Goal: Task Accomplishment & Management: Manage account settings

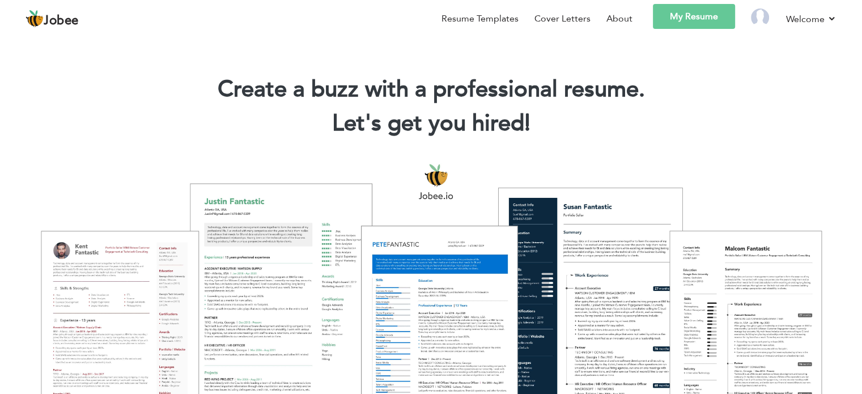
click at [692, 20] on link "My Resume" at bounding box center [694, 16] width 82 height 25
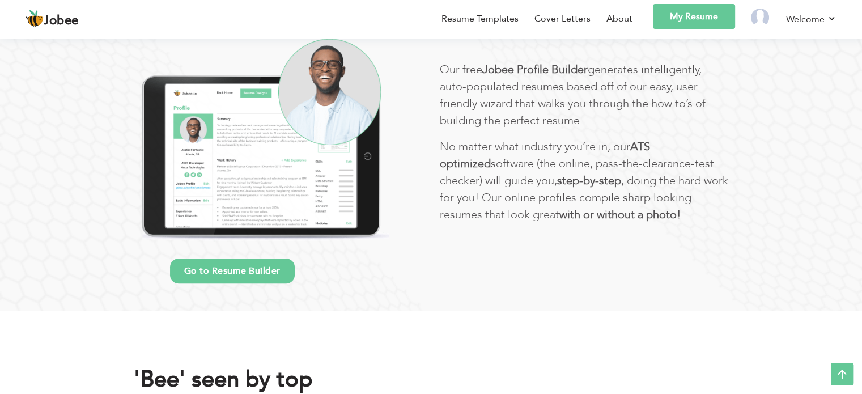
scroll to position [598, 0]
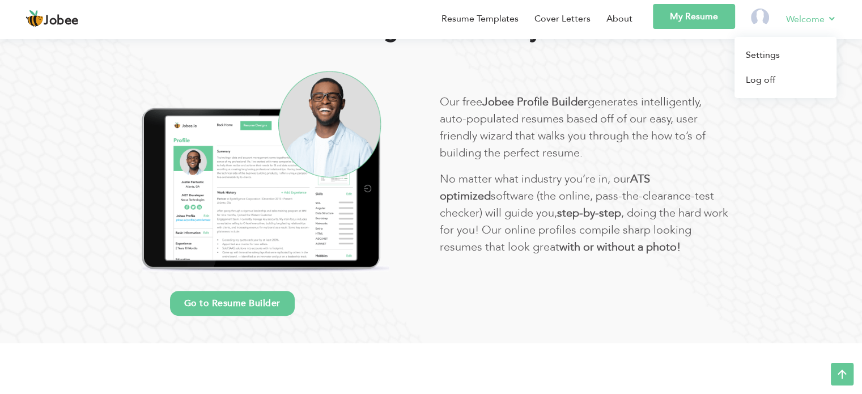
click at [793, 16] on link "Welcome" at bounding box center [811, 19] width 50 height 14
click at [766, 16] on img at bounding box center [760, 18] width 18 height 18
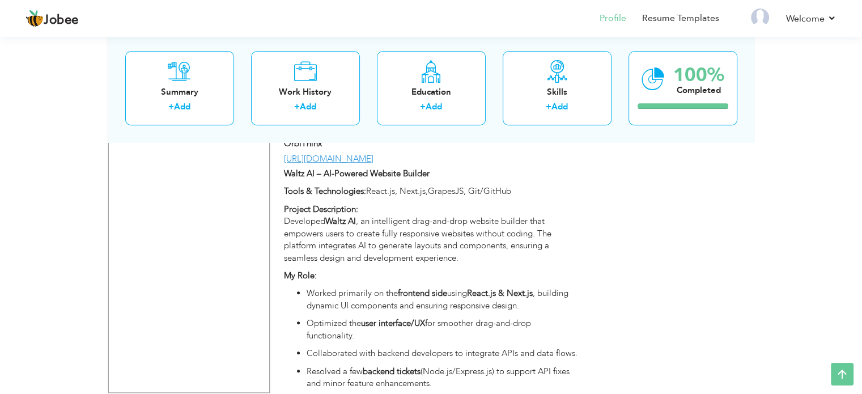
scroll to position [841, 0]
